Goal: Transaction & Acquisition: Obtain resource

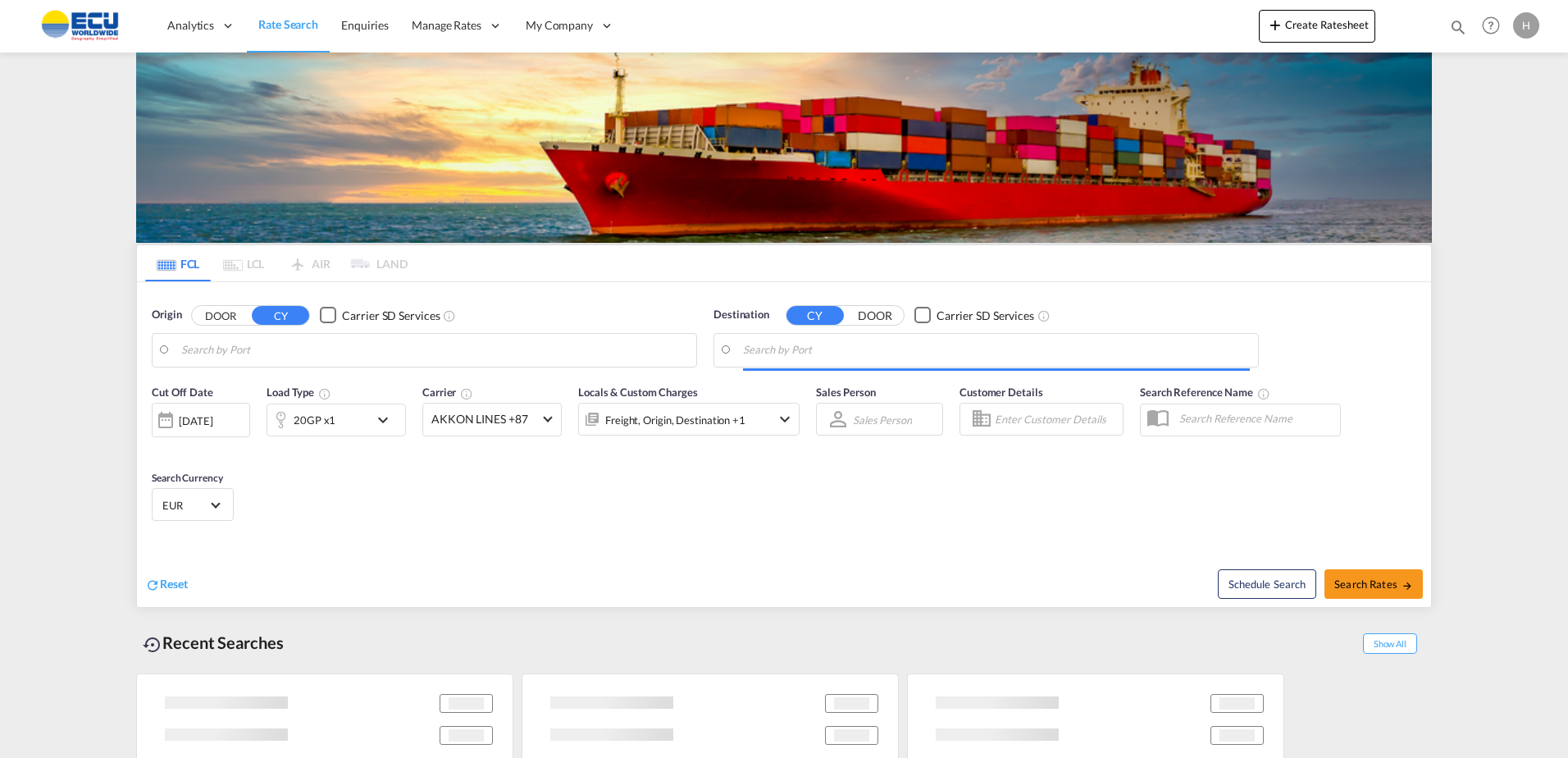
type input "Fos-[GEOGRAPHIC_DATA], [GEOGRAPHIC_DATA]"
type input "[GEOGRAPHIC_DATA], MXVER"
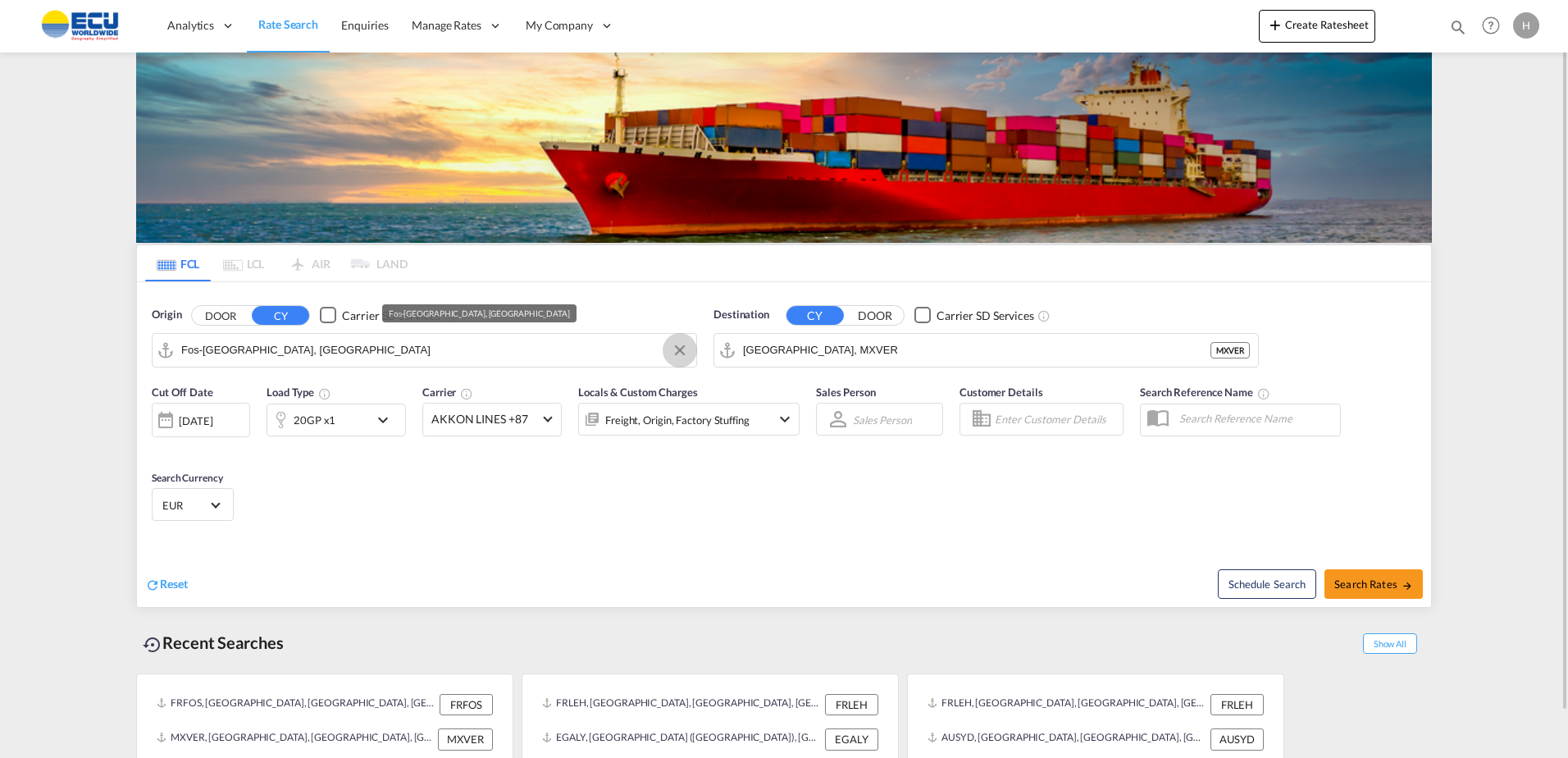
click at [675, 348] on button "Clear Input" at bounding box center [680, 350] width 25 height 25
click at [616, 354] on input "Search by Port" at bounding box center [434, 350] width 507 height 25
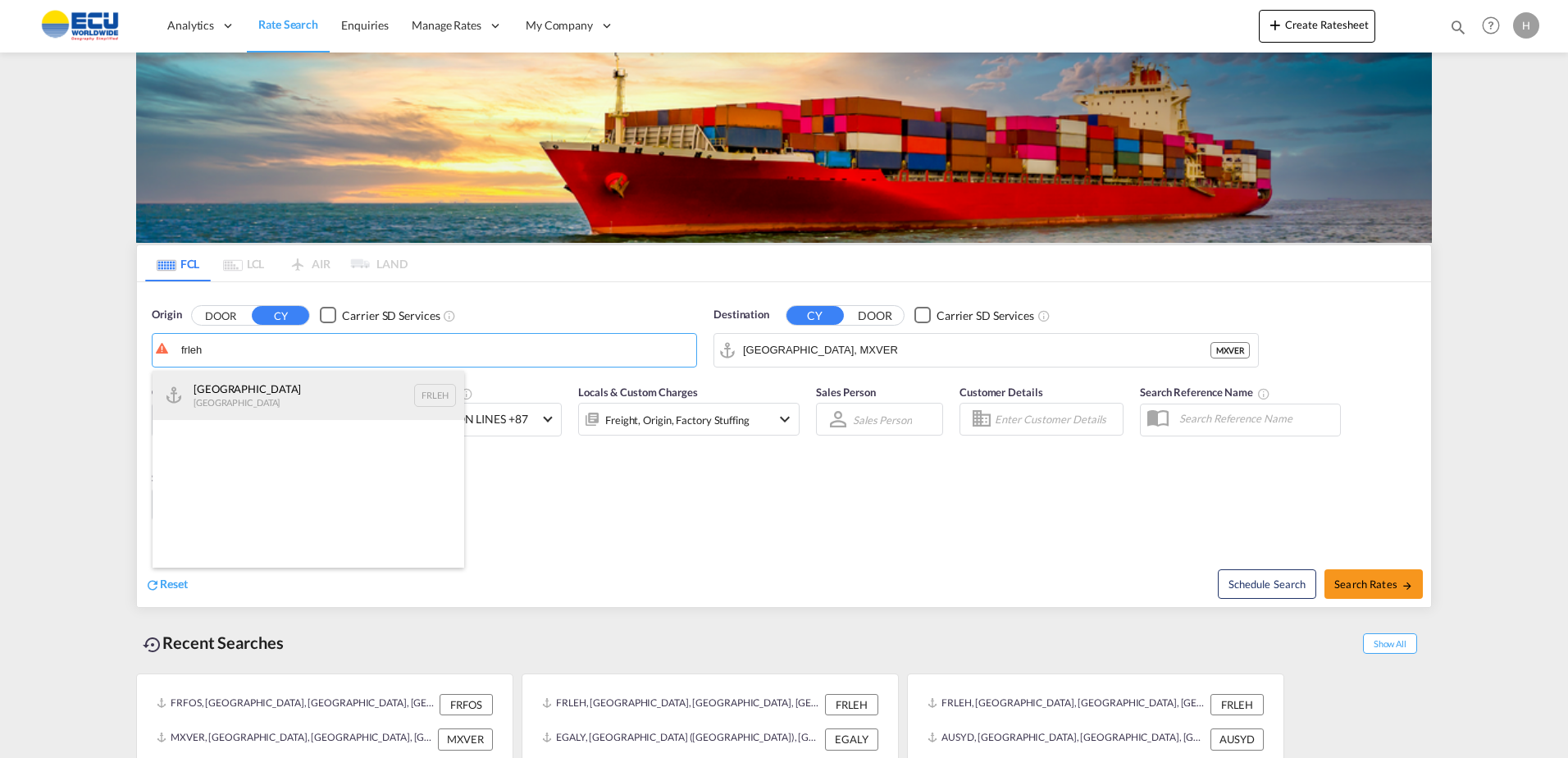
click at [358, 383] on div "Le Havre [GEOGRAPHIC_DATA] FRLEH" at bounding box center [309, 396] width 311 height 49
type input "[GEOGRAPHIC_DATA], [GEOGRAPHIC_DATA]"
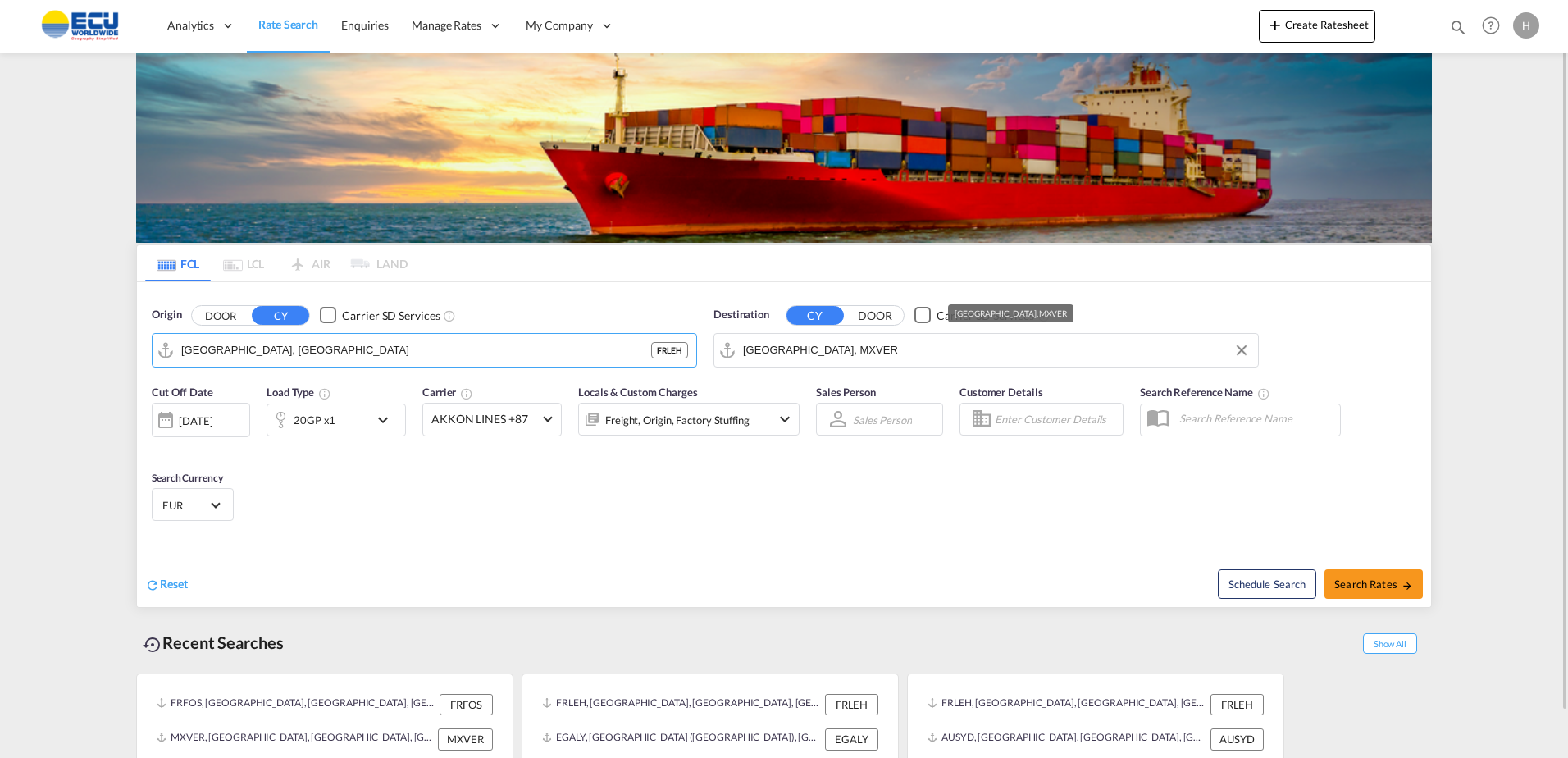
click at [837, 353] on input "[GEOGRAPHIC_DATA], MXVER" at bounding box center [996, 350] width 507 height 25
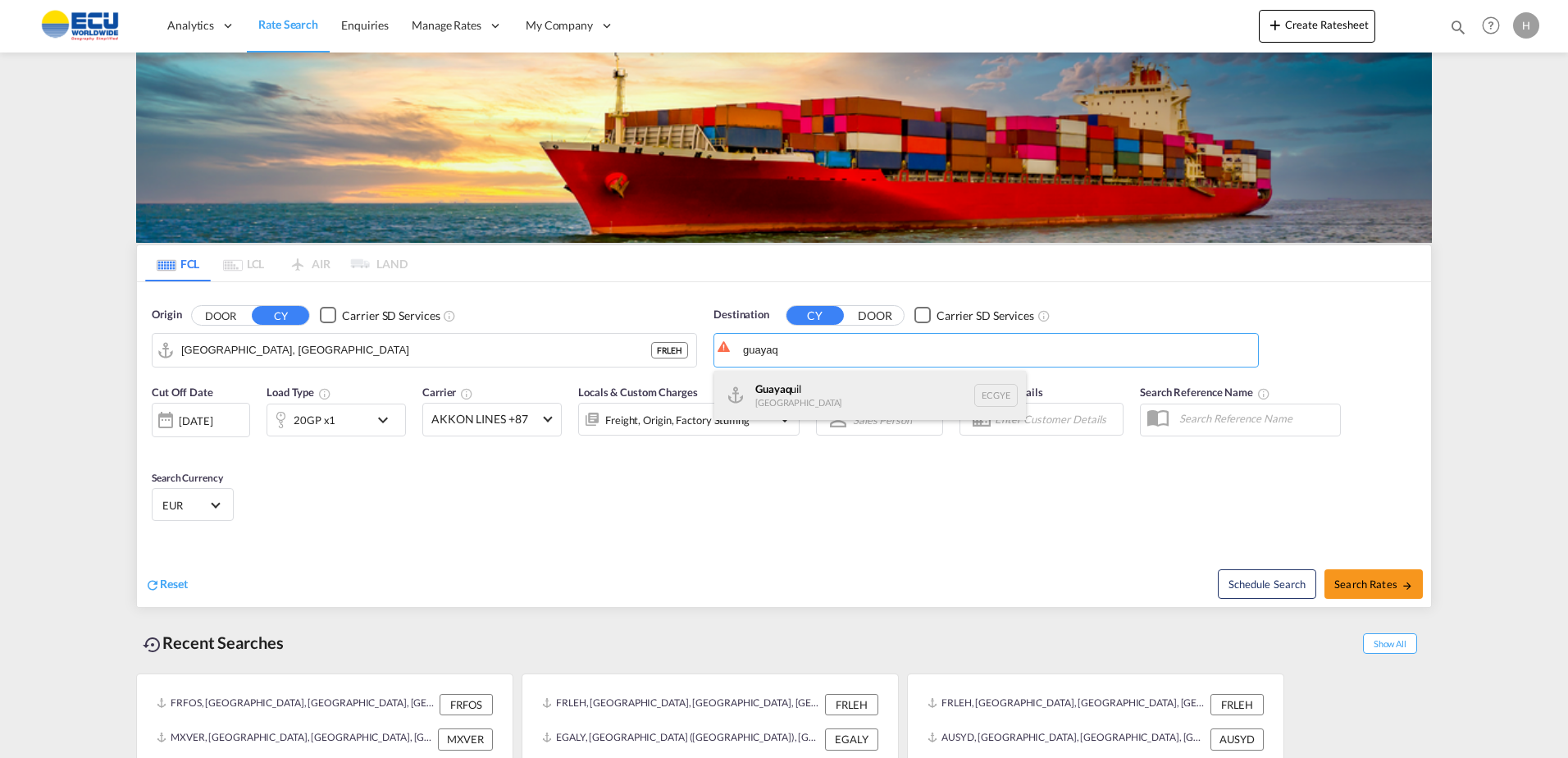
click at [827, 380] on div "Guayaq uil [GEOGRAPHIC_DATA] [GEOGRAPHIC_DATA]" at bounding box center [870, 396] width 311 height 49
type input "[GEOGRAPHIC_DATA], ECGYE"
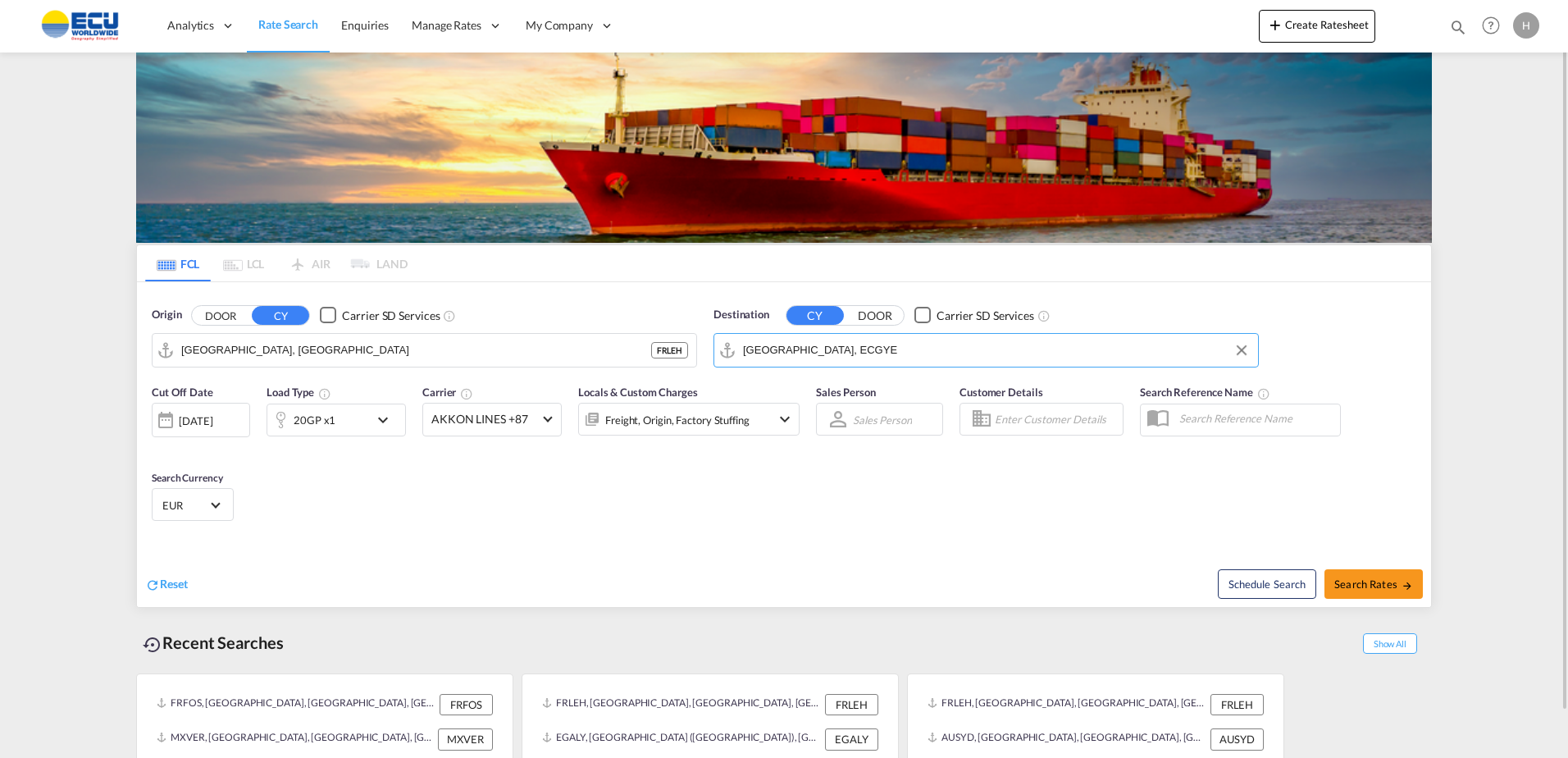
click at [421, 416] on div "Cut Off Date [DATE] [DATE] Load Type 20GP x1 Carrier AKKON LINES +87 Online Rat…" at bounding box center [475, 418] width 648 height 69
click at [501, 424] on span "AKKON LINES +87" at bounding box center [484, 419] width 107 height 16
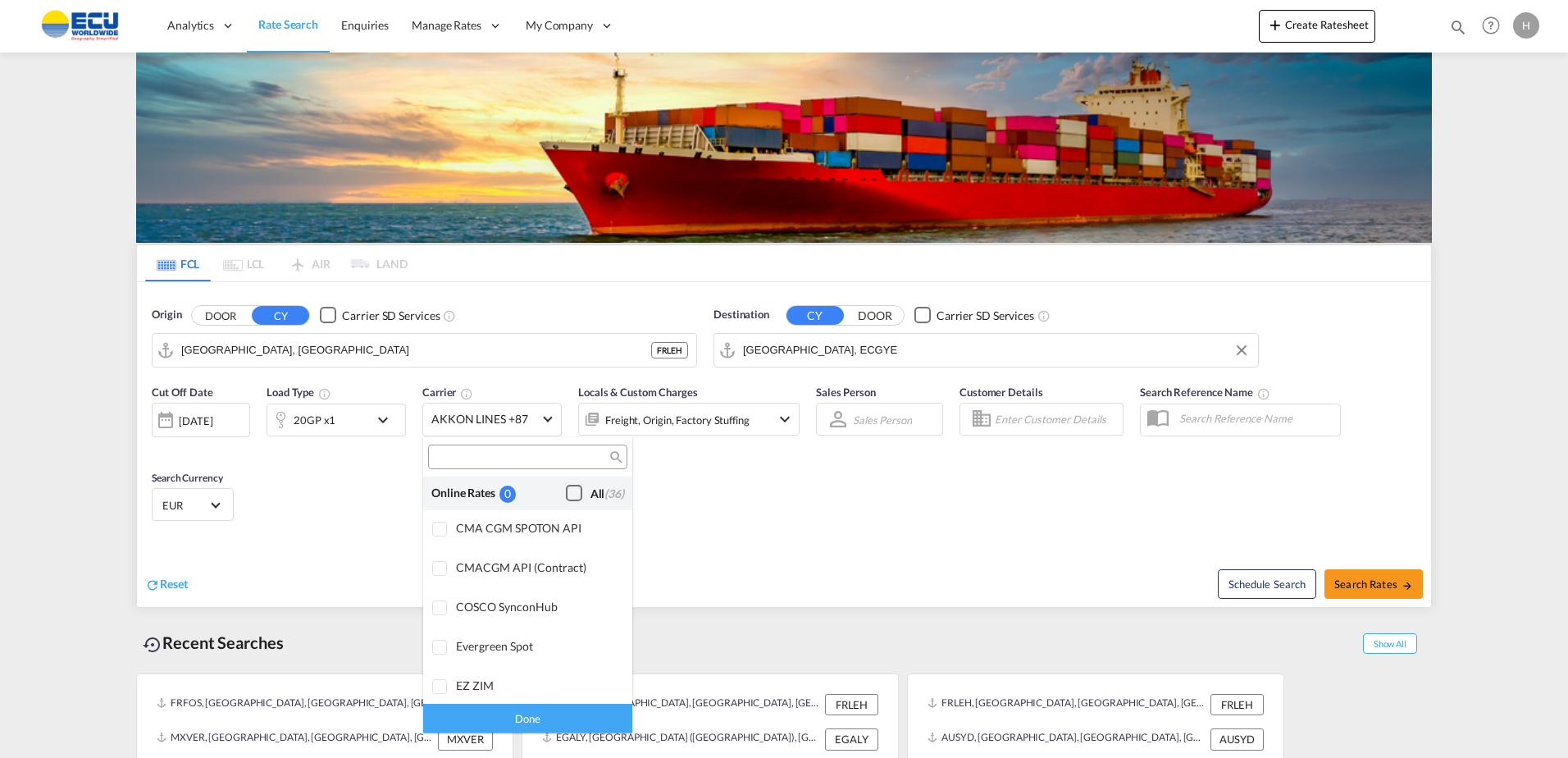
click at [566, 497] on div "Checkbox No Ink" at bounding box center [574, 493] width 16 height 16
click at [574, 716] on div "Done" at bounding box center [528, 718] width 209 height 28
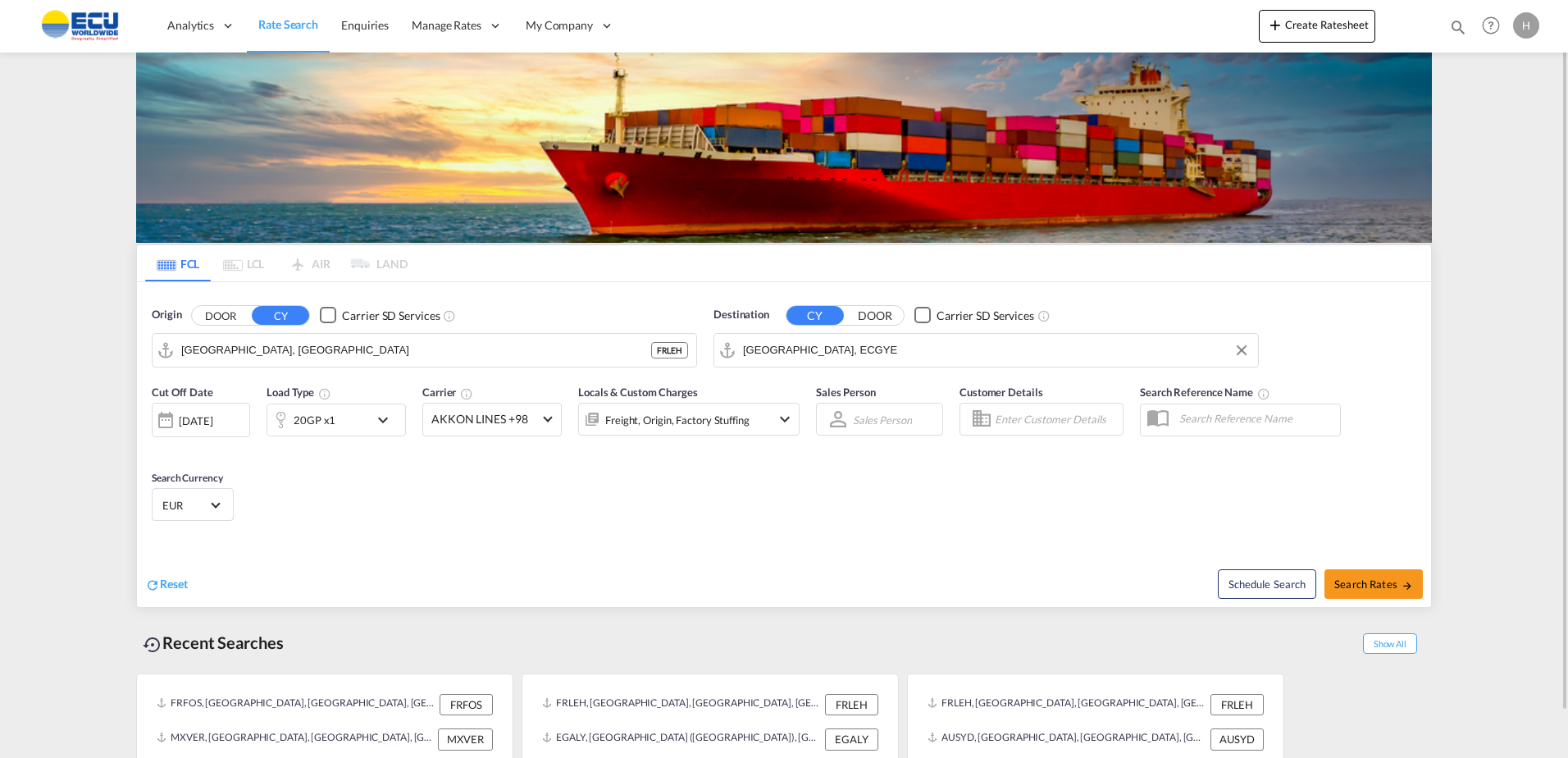
click at [702, 549] on div "Reset" at bounding box center [467, 572] width 643 height 45
click at [701, 430] on div "Freight, Origin, Factory Stuffing" at bounding box center [677, 420] width 144 height 23
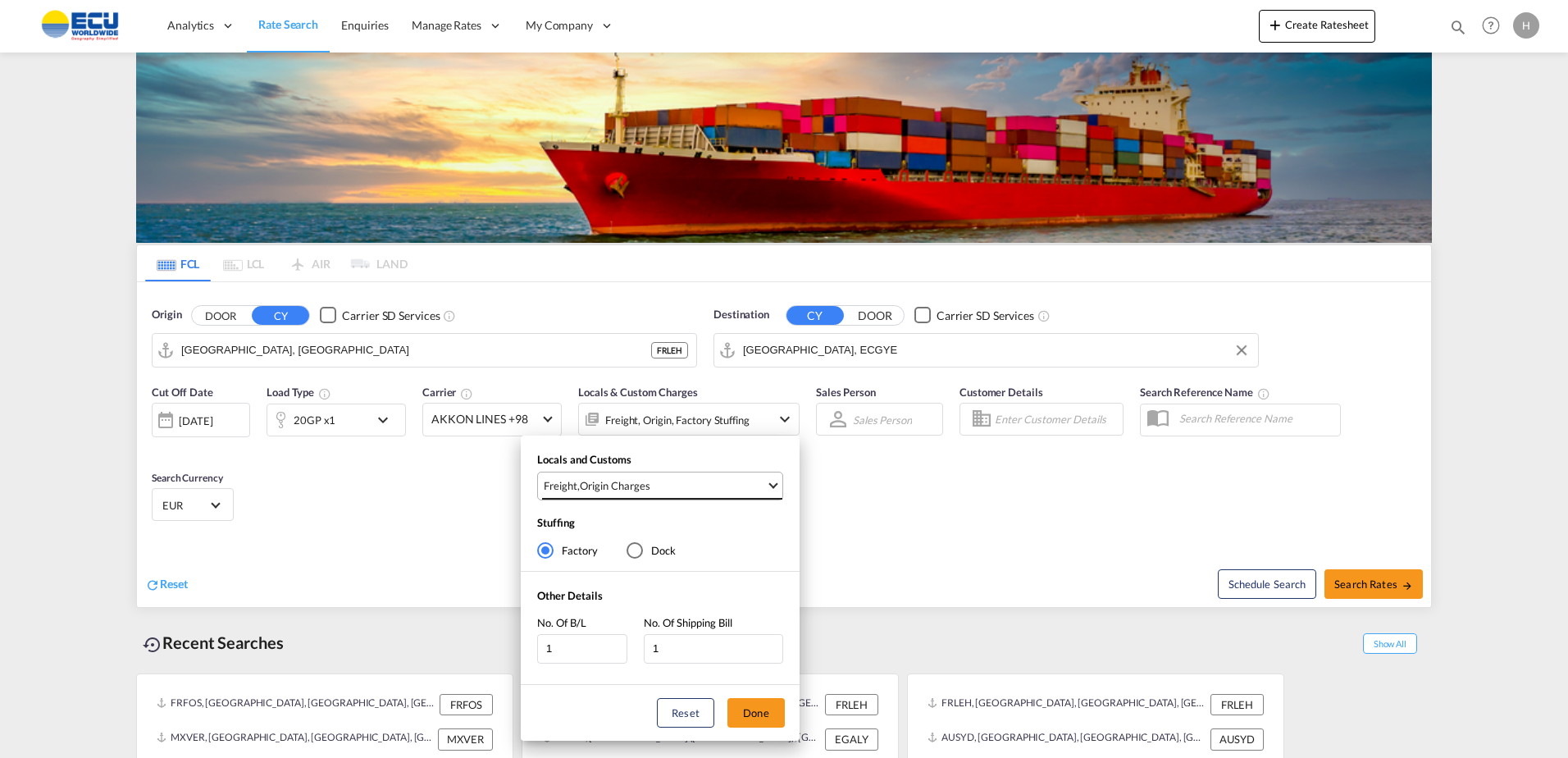
click at [761, 487] on span "Freight , Origin Charges" at bounding box center [655, 486] width 223 height 15
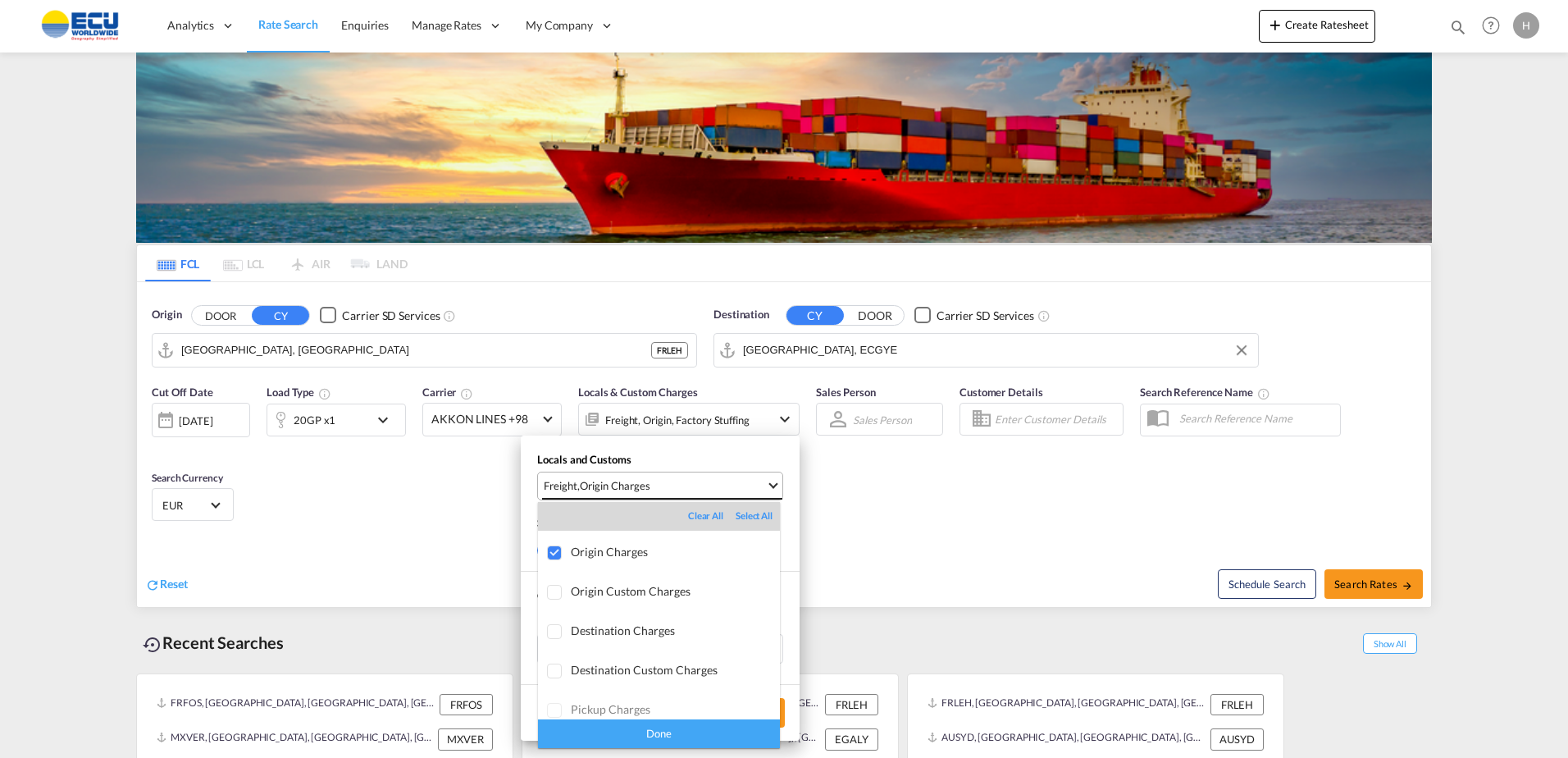
scroll to position [87, 0]
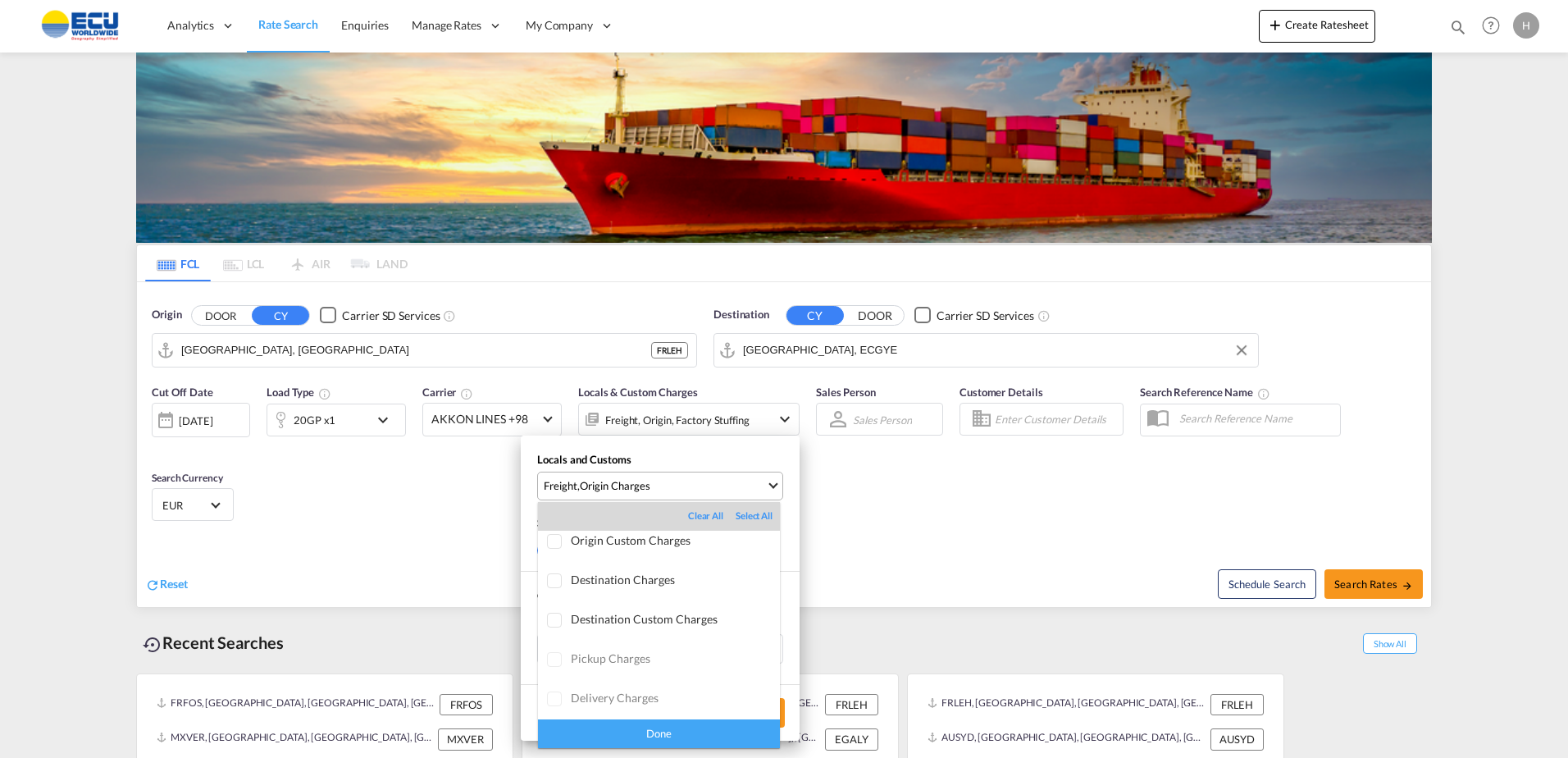
drag, startPoint x: 965, startPoint y: 542, endPoint x: 988, endPoint y: 532, distance: 25.1
click at [966, 542] on md-backdrop at bounding box center [784, 379] width 1568 height 758
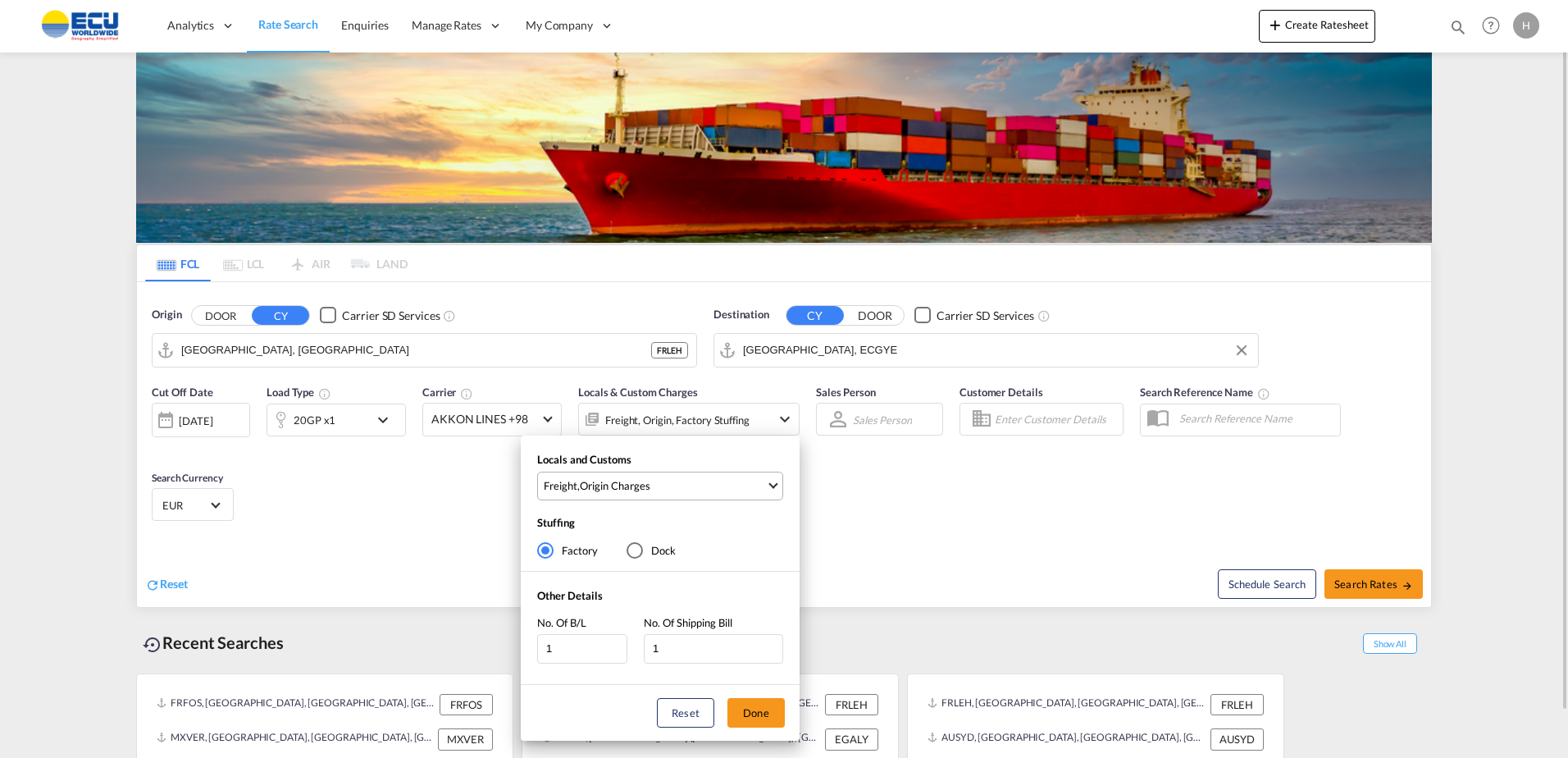
drag, startPoint x: 988, startPoint y: 532, endPoint x: 1036, endPoint y: 531, distance: 48.0
click at [989, 531] on div "Locals and Customs Freight , Origin Charges Stuffing Factory Dock Other Details…" at bounding box center [784, 379] width 1568 height 758
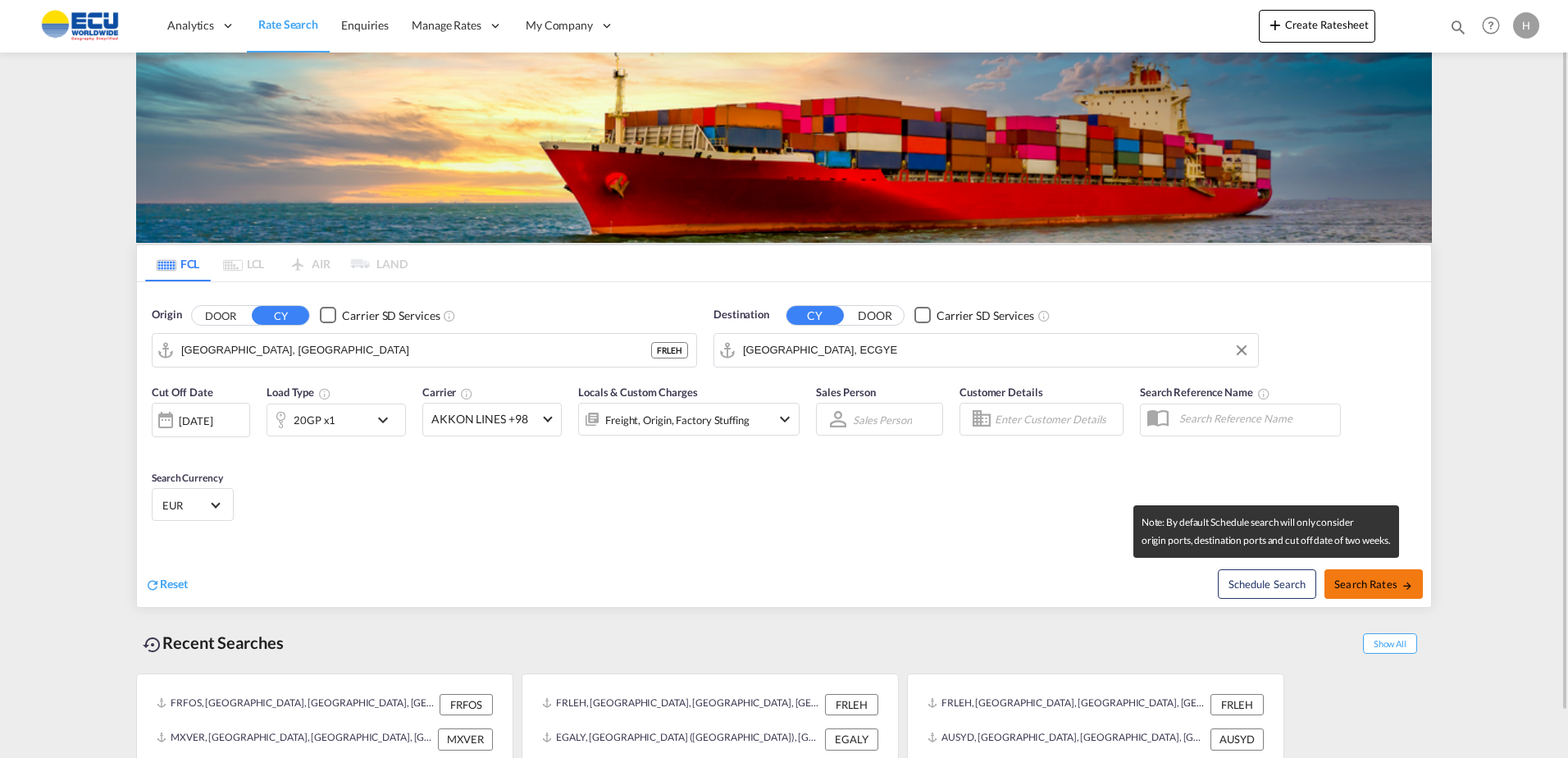
click at [1331, 581] on button "Search Rates" at bounding box center [1374, 583] width 98 height 29
type input "FRLEH to ECGYE / [DATE]"
